Goal: Communication & Community: Participate in discussion

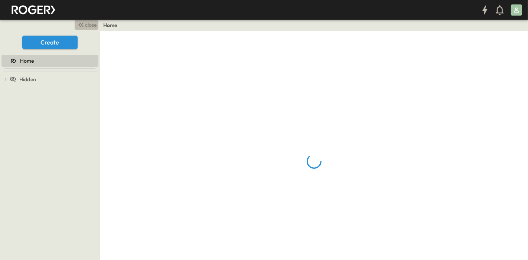
click at [87, 26] on span "close" at bounding box center [91, 24] width 12 height 7
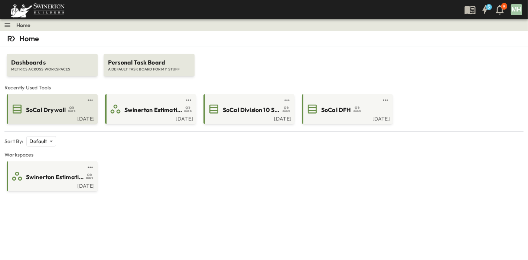
click at [56, 104] on div "SoCal Drywall" at bounding box center [59, 109] width 66 height 10
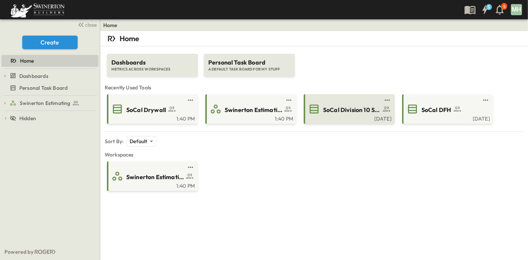
click at [367, 110] on span "SoCal Division 10 Specialties" at bounding box center [352, 110] width 58 height 9
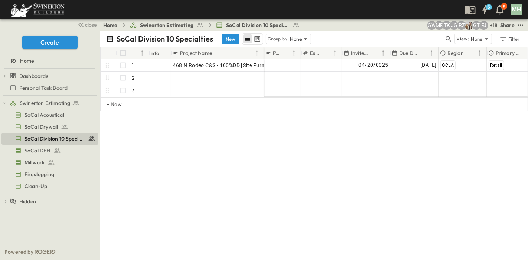
click at [219, 153] on div "# Info Project Name P-Code Estimate Number Invite Date Due Date Region Primary …" at bounding box center [314, 102] width 428 height 111
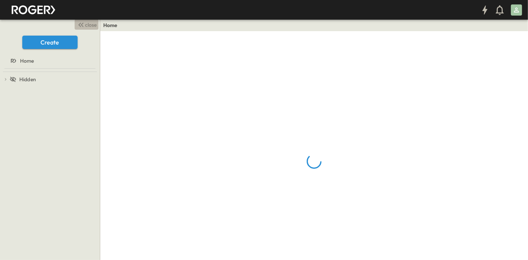
click at [90, 24] on span "close" at bounding box center [91, 24] width 12 height 7
